Goal: Contribute content: Add original content to the website for others to see

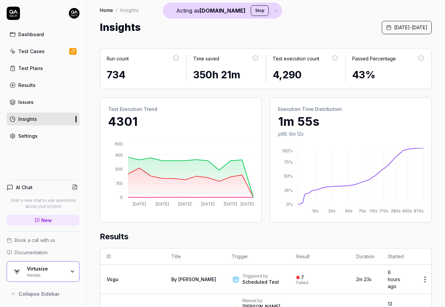
click at [62, 274] on div "Inpage" at bounding box center [46, 274] width 39 height 5
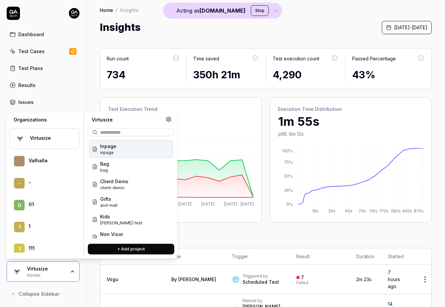
scroll to position [319, 0]
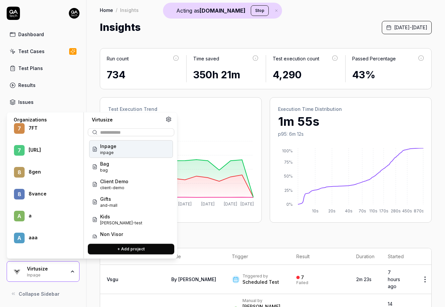
click at [36, 192] on div "8 8vance" at bounding box center [45, 194] width 70 height 19
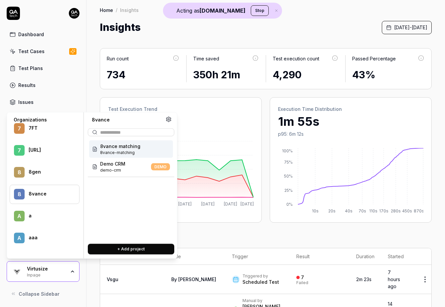
click at [129, 147] on span "8vance matching" at bounding box center [120, 146] width 40 height 7
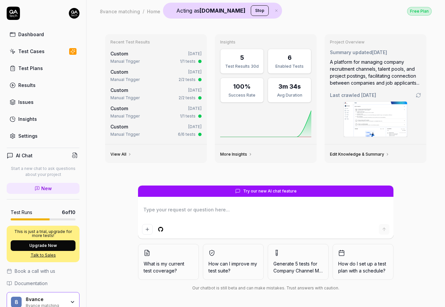
click at [49, 50] on link "Test Cases" at bounding box center [43, 51] width 73 height 13
type textarea "*"
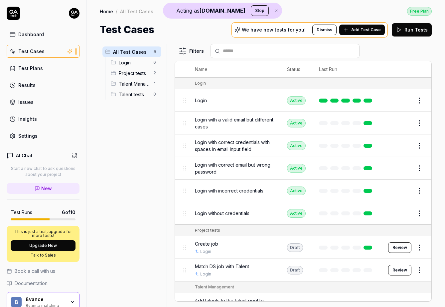
scroll to position [25, 0]
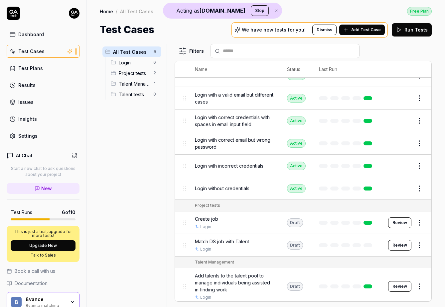
click at [354, 35] on div "We have new tests for you! Dismiss Add Test Case" at bounding box center [309, 29] width 156 height 15
click at [353, 28] on button "Add Test Case" at bounding box center [362, 30] width 46 height 11
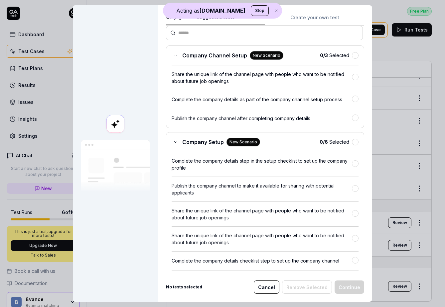
scroll to position [0, 0]
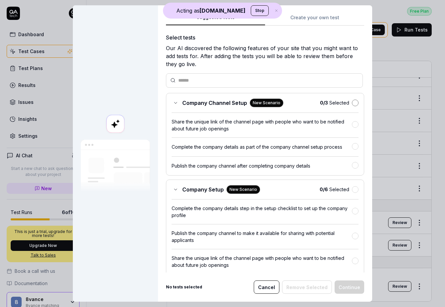
click at [355, 105] on button "button" at bounding box center [355, 103] width 7 height 7
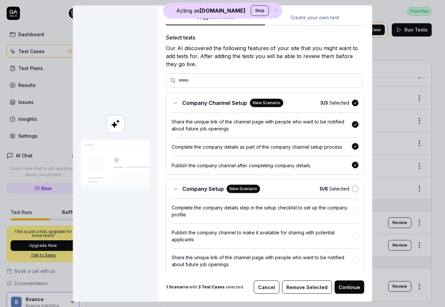
click at [356, 187] on button "button" at bounding box center [355, 189] width 7 height 7
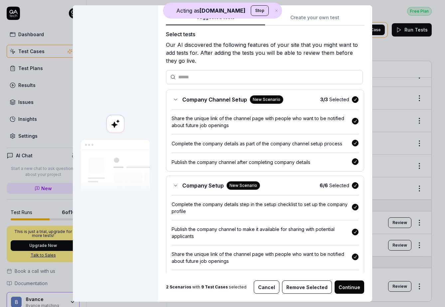
scroll to position [4, 0]
click at [356, 187] on button "button" at bounding box center [355, 185] width 7 height 7
click at [355, 98] on button "button" at bounding box center [355, 99] width 7 height 7
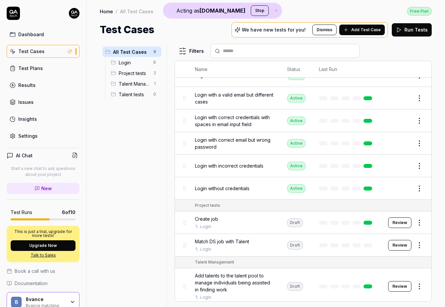
click at [43, 188] on span "New" at bounding box center [46, 188] width 11 height 7
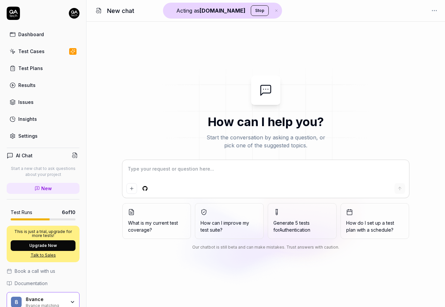
click at [148, 165] on textarea at bounding box center [265, 172] width 278 height 17
type textarea "*"
click at [148, 165] on textarea at bounding box center [265, 172] width 278 height 17
type textarea "H"
type textarea "*"
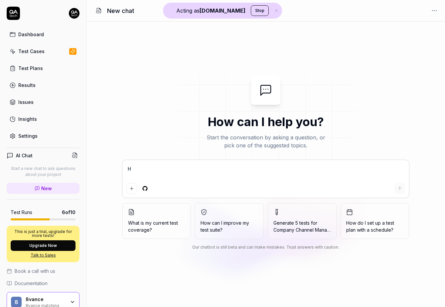
type textarea "He"
type textarea "*"
type textarea "Hel"
type textarea "*"
type textarea "Hell"
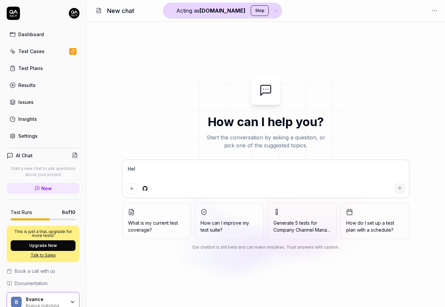
type textarea "*"
type textarea "Hello"
type textarea "*"
type textarea "Hello"
type textarea "*"
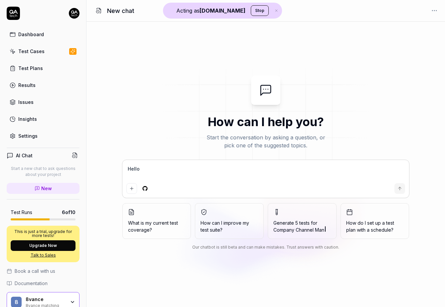
type textarea "Hello"
type textarea "*"
type textarea "Hello!"
type textarea "*"
type textarea "Hello!"
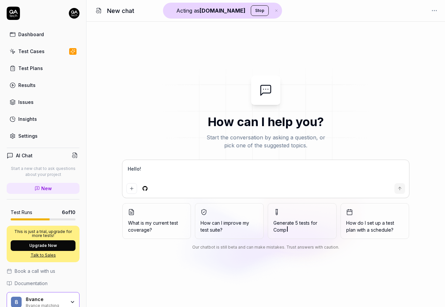
type textarea "*"
type textarea "Hello! C"
type textarea "*"
type textarea "Hello! Ca"
type textarea "*"
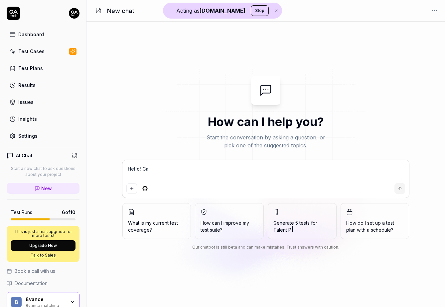
type textarea "Hello! Can"
type textarea "*"
type textarea "Hello! Can"
type textarea "*"
type textarea "Hello! Can y"
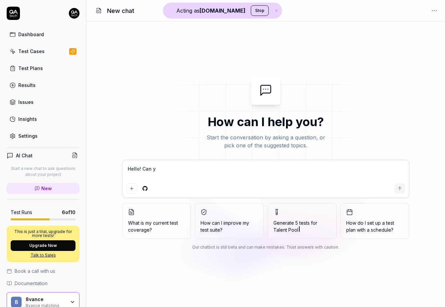
type textarea "*"
type textarea "Hello! Can yo"
type textarea "*"
type textarea "Hello! Can you"
type textarea "*"
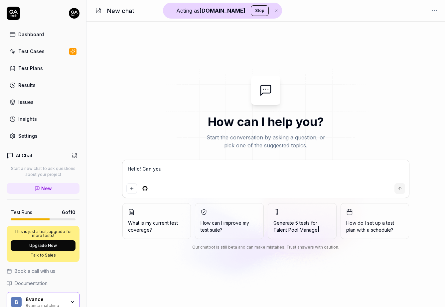
type textarea "Hello! Can you"
type textarea "*"
type textarea "Hello! Can you c"
type textarea "*"
type textarea "Hello! Can you cr"
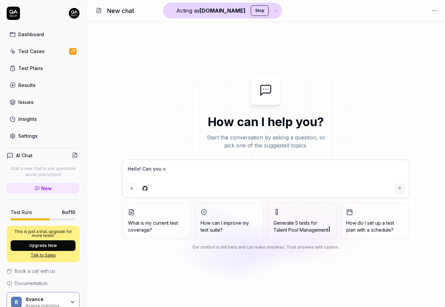
type textarea "*"
type textarea "Hello! Can you cre"
type textarea "*"
type textarea "Hello! Can you crea"
type textarea "*"
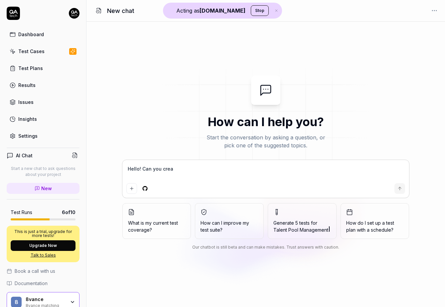
type textarea "Hello! Can you creat"
type textarea "*"
type textarea "Hello! Can you create"
type textarea "*"
type textarea "Hello! Can you create"
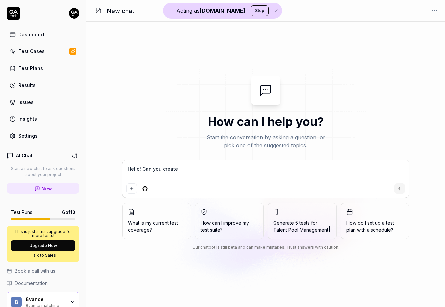
type textarea "*"
type textarea "Hello! Can you create a"
type textarea "*"
type textarea "Hello! Can you create a"
type textarea "*"
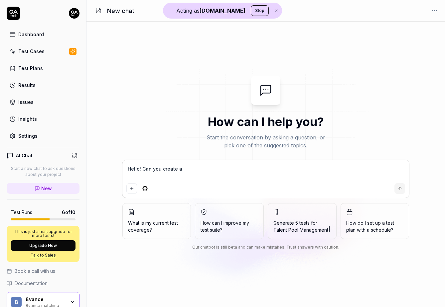
type textarea "Hello! Can you create a c"
type textarea "*"
type textarea "Hello! Can you create a co"
type textarea "*"
type textarea "Hello! Can you create a com"
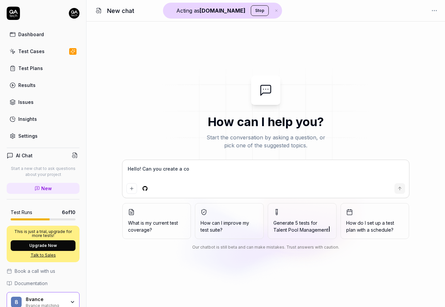
type textarea "*"
type textarea "Hello! Can you create a comp"
type textarea "*"
type textarea "Hello! Can you create a compr"
type textarea "*"
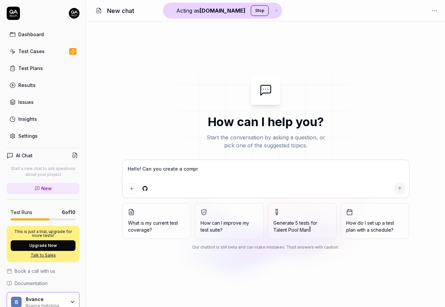
type textarea "Hello! Can you create a compre"
type textarea "*"
type textarea "Hello! Can you create a compreh"
type textarea "*"
type textarea "Hello! Can you create a comprehe"
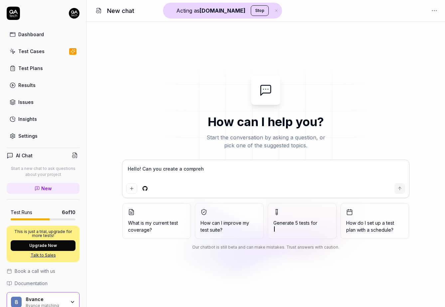
type textarea "*"
type textarea "Hello! Can you create a comprehen"
type textarea "*"
type textarea "Hello! Can you create a comprehens"
type textarea "*"
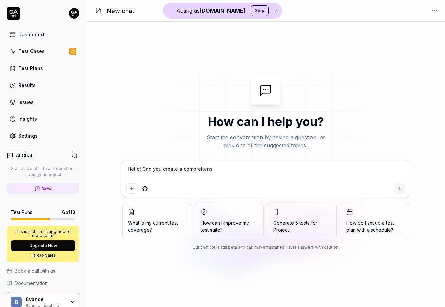
type textarea "Hello! Can you create a comprehensi"
type textarea "*"
type textarea "Hello! Can you create a comprehensiv"
type textarea "*"
type textarea "Hello! Can you create a comprehensive"
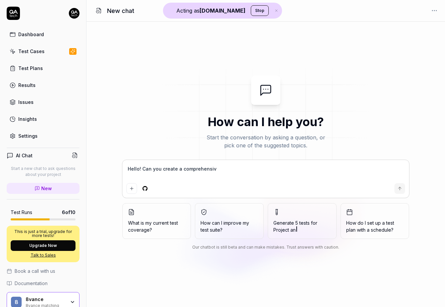
type textarea "*"
type textarea "Hello! Can you create a comprehensive"
type textarea "*"
type textarea "Hello! Can you create a comprehensive t"
type textarea "*"
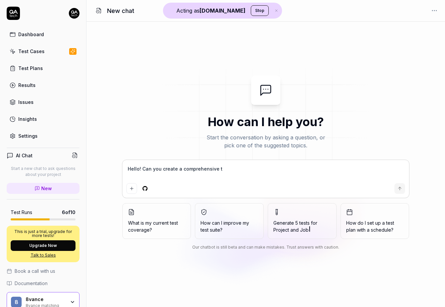
type textarea "Hello! Can you create a comprehensive te"
type textarea "*"
type textarea "Hello! Can you create a comprehensive tes"
type textarea "*"
type textarea "Hello! Can you create a comprehensive test"
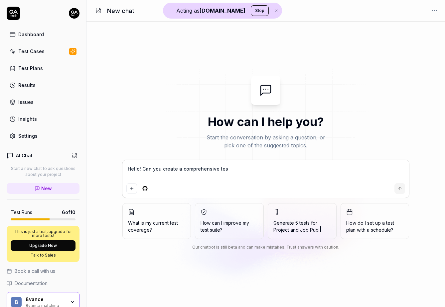
type textarea "*"
type textarea "Hello! Can you create a comprehensive testi"
type textarea "*"
type textarea "Hello! Can you create a comprehensive testin"
type textarea "*"
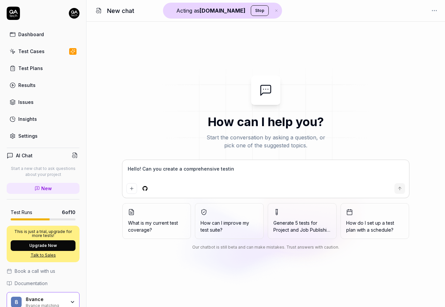
type textarea "Hello! Can you create a comprehensive testing"
type textarea "*"
type textarea "Hello! Can you create a comprehensive testing"
type textarea "*"
type textarea "Hello! Can you create a comprehensive testing p"
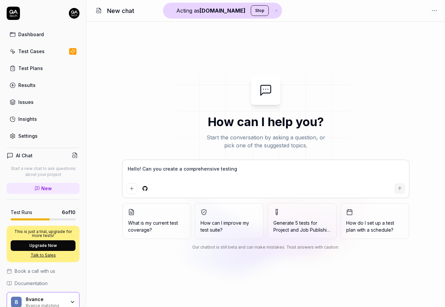
type textarea "*"
type textarea "Hello! Can you create a comprehensive testing pl"
type textarea "*"
type textarea "Hello! Can you create a comprehensive testing pla"
type textarea "*"
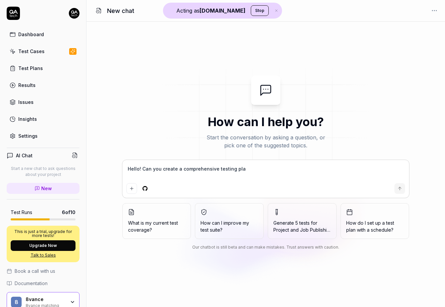
type textarea "Hello! Can you create a comprehensive testing plan"
type textarea "*"
type textarea "Hello! Can you create a comprehensive testing plan"
type textarea "*"
type textarea "Hello! Can you create a comprehensive testing plan f"
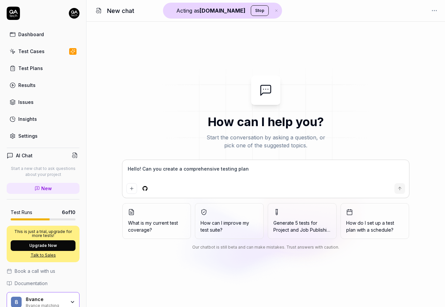
type textarea "*"
type textarea "Hello! Can you create a comprehensive testing plan fo"
type textarea "*"
type textarea "Hello! Can you create a comprehensive testing plan for"
type textarea "*"
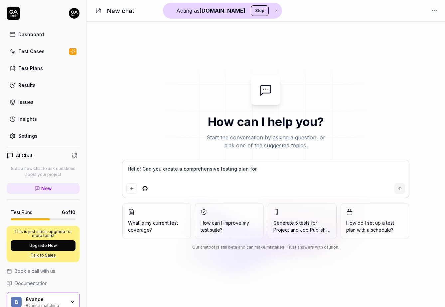
type textarea "Hello! Can you create a comprehensive testing plan for"
type textarea "*"
type textarea "Hello! Can you create a comprehensive testing plan for c"
type textarea "*"
type textarea "Hello! Can you create a comprehensive testing plan for co"
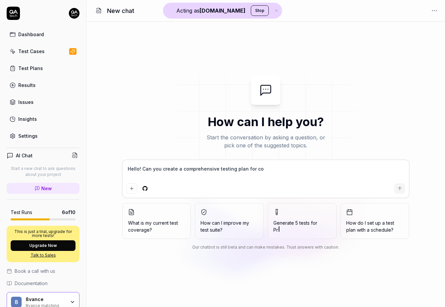
type textarea "*"
type textarea "Hello! Can you create a comprehensive testing plan for cor"
type textarea "*"
type textarea "Hello! Can you create a comprehensive testing plan for core"
type textarea "*"
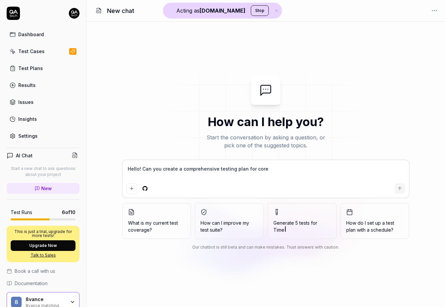
type textarea "Hello! Can you create a comprehensive testing plan for core"
type textarea "*"
type textarea "Hello! Can you create a comprehensive testing plan for core u"
type textarea "*"
type textarea "Hello! Can you create a comprehensive testing plan for core us"
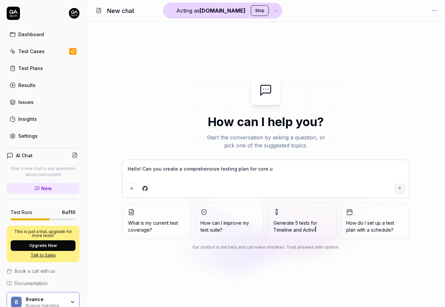
type textarea "*"
type textarea "Hello! Can you create a comprehensive testing plan for core use"
type textarea "*"
type textarea "Hello! Can you create a comprehensive testing plan for core user"
type textarea "*"
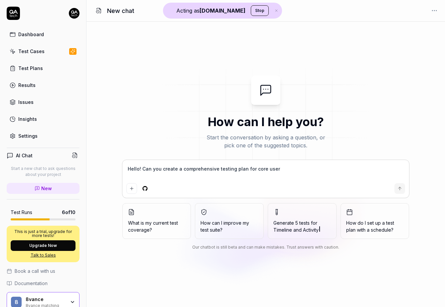
type textarea "Hello! Can you create a comprehensive testing plan for core user"
type textarea "*"
type textarea "Hello! Can you create a comprehensive testing plan for core user f"
type textarea "*"
type textarea "Hello! Can you create a comprehensive testing plan for core user fl"
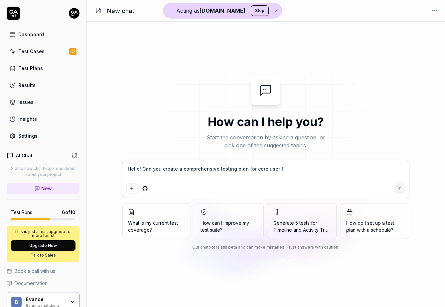
type textarea "*"
type textarea "Hello! Can you create a comprehensive testing plan for core user flo"
type textarea "*"
type textarea "Hello! Can you create a comprehensive testing plan for core user flow"
type textarea "*"
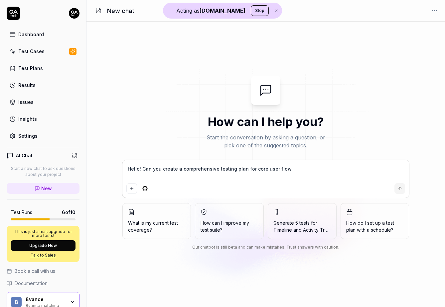
type textarea "Hello! Can you create a comprehensive testing plan for core user flows"
type textarea "*"
type textarea "Hello! Can you create a comprehensive testing plan for core user flows"
type textarea "*"
type textarea "Hello! Can you create a comprehensive testing plan for core user flows f"
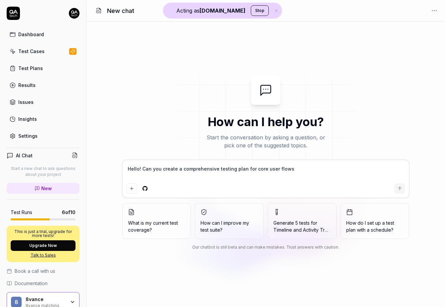
type textarea "*"
type textarea "Hello! Can you create a comprehensive testing plan for core user flows fo"
type textarea "*"
type textarea "Hello! Can you create a comprehensive testing plan for core user flows for"
type textarea "*"
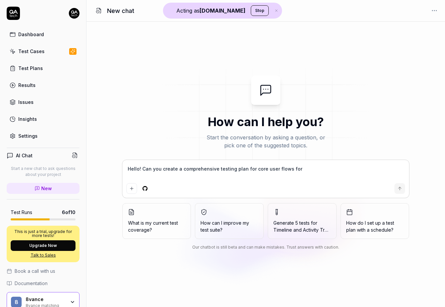
type textarea "Hello! Can you create a comprehensive testing plan for core user flows for"
type textarea "*"
type textarea "Hello! Can you create a comprehensive testing plan for core user flows for t"
type textarea "*"
type textarea "Hello! Can you create a comprehensive testing plan for core user flows for th"
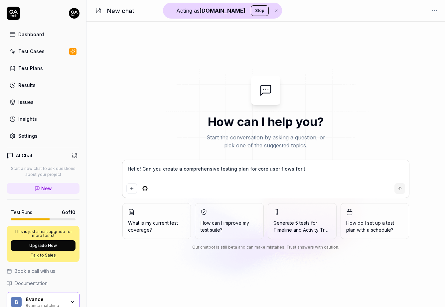
type textarea "*"
type textarea "Hello! Can you create a comprehensive testing plan for core user flows for the"
type textarea "*"
type textarea "Hello! Can you create a comprehensive testing plan for core user flows for the"
type textarea "*"
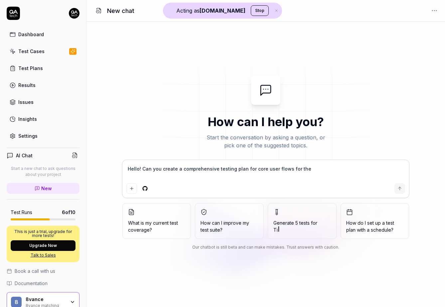
type textarea "Hello! Can you create a comprehensive testing plan for core user flows for the 8"
type textarea "*"
type textarea "Hello! Can you create a comprehensive testing plan for core user flows for the …"
type textarea "*"
type textarea "Hello! Can you create a comprehensive testing plan for core user flows for the …"
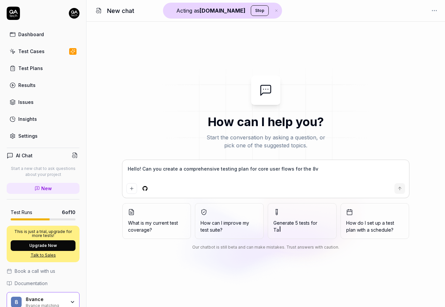
type textarea "*"
type textarea "Hello! Can you create a comprehensive testing plan for core user flows for the …"
type textarea "*"
type textarea "Hello! Can you create a comprehensive testing plan for core user flows for the …"
type textarea "*"
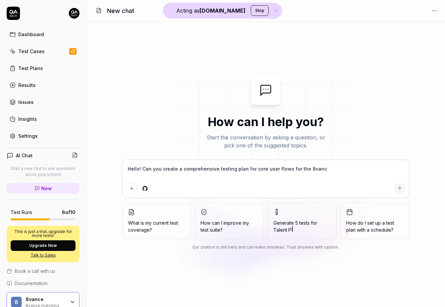
type textarea "Hello! Can you create a comprehensive testing plan for core user flows for the …"
type textarea "*"
type textarea "Hello! Can you create a comprehensive testing plan for core user flows for the …"
type textarea "*"
type textarea "Hello! Can you create a comprehensive testing plan for core user flows for the …"
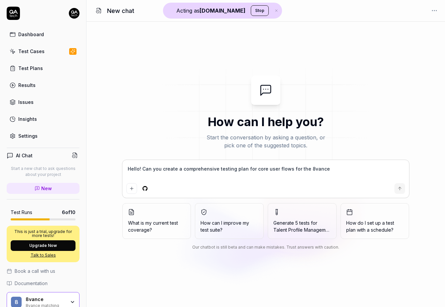
type textarea "*"
type textarea "Hello! Can you create a comprehensive testing plan for core user flows for the …"
type textarea "*"
type textarea "Hello! Can you create a comprehensive testing plan for core user flows for the …"
type textarea "*"
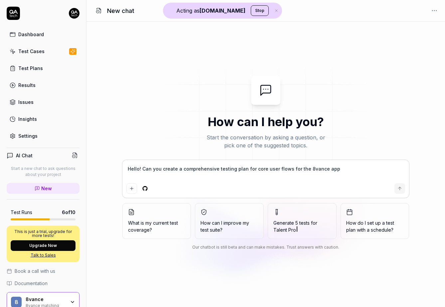
type textarea "Hello! Can you create a comprehensive testing plan for core user flows for the …"
type textarea "*"
type textarea "Hello! Can you create a comprehensive testing plan for core user flows for the …"
type textarea "*"
type textarea "Hello! Can you create a comprehensive testing plan for core user flows for the …"
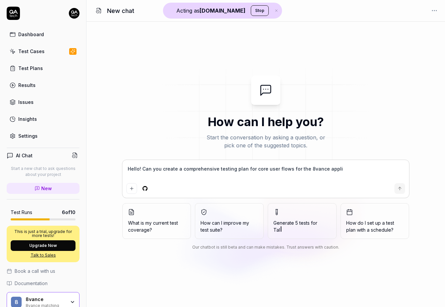
type textarea "*"
type textarea "Hello! Can you create a comprehensive testing plan for core user flows for the …"
type textarea "*"
type textarea "Hello! Can you create a comprehensive testing plan for core user flows for the …"
type textarea "*"
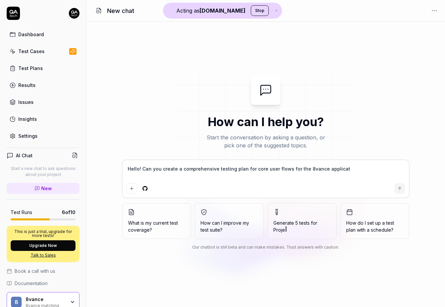
type textarea "Hello! Can you create a comprehensive testing plan for core user flows for the …"
type textarea "*"
type textarea "Hello! Can you create a comprehensive testing plan for core user flows for the …"
type textarea "*"
type textarea "Hello! Can you create a comprehensive testing plan for core user flows for the …"
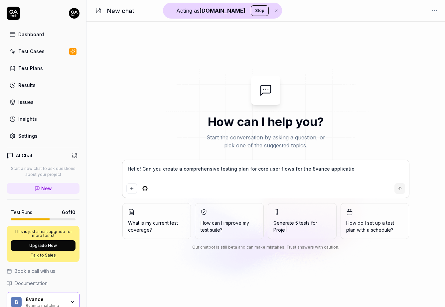
type textarea "*"
type textarea "Hello! Can you create a comprehensive testing plan for core user flows for the …"
